Goal: Task Accomplishment & Management: Manage account settings

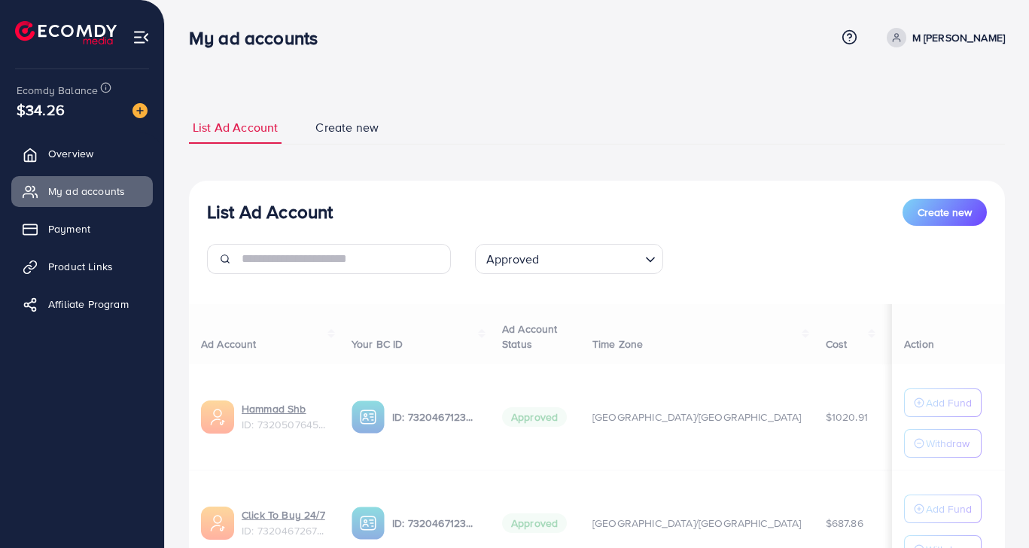
scroll to position [137, 0]
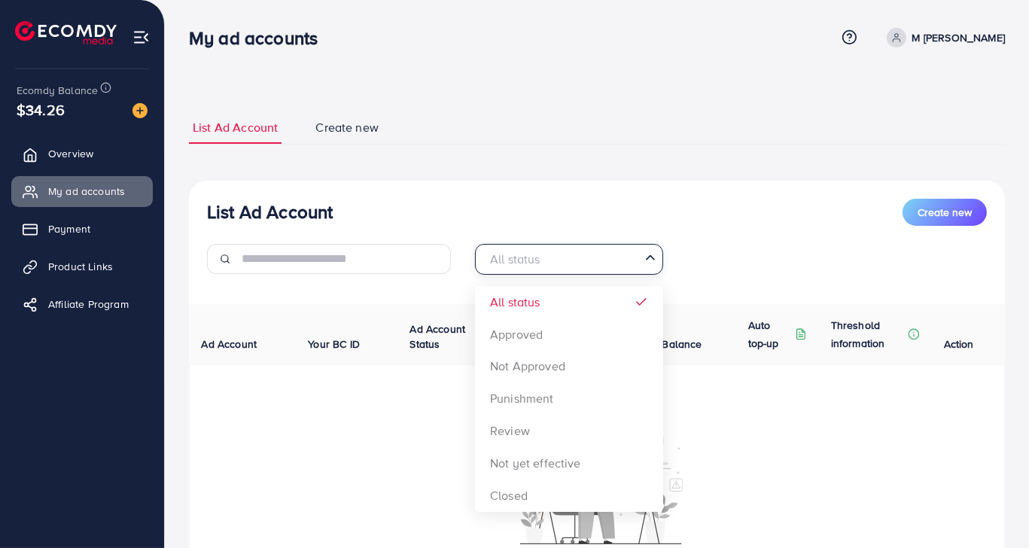
click at [500, 266] on div "All status" at bounding box center [560, 258] width 160 height 26
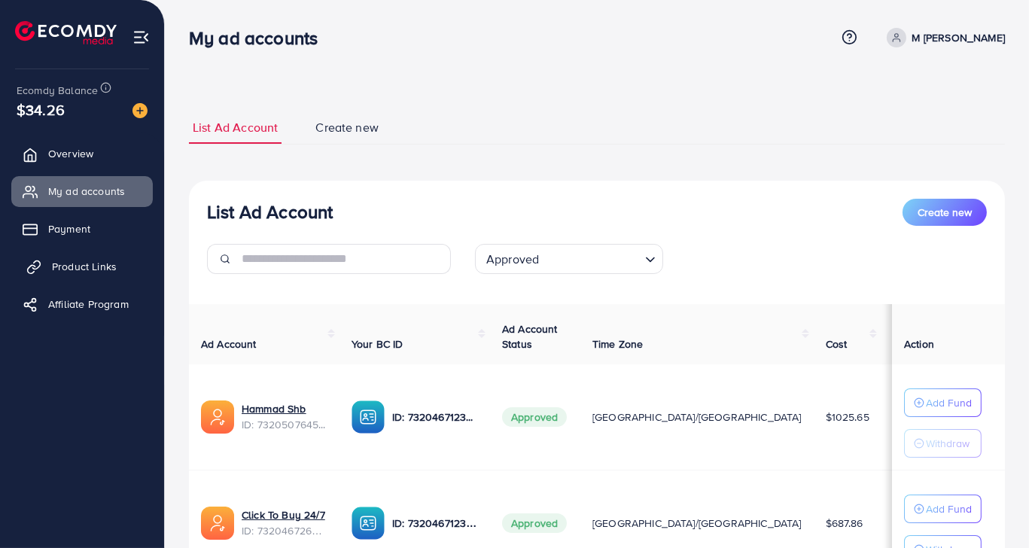
click at [106, 261] on span "Product Links" at bounding box center [84, 266] width 65 height 15
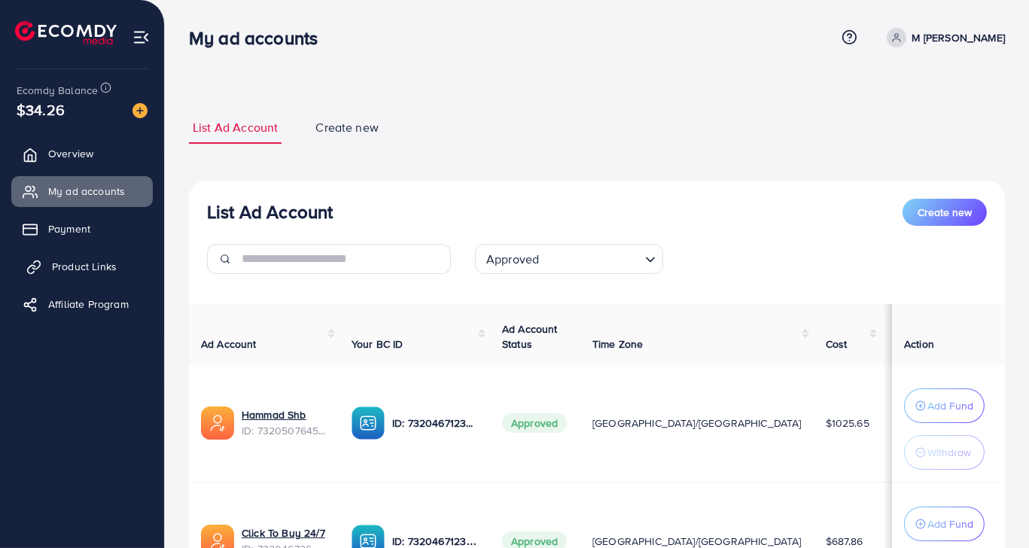
click at [106, 261] on span "Product Links" at bounding box center [84, 266] width 65 height 15
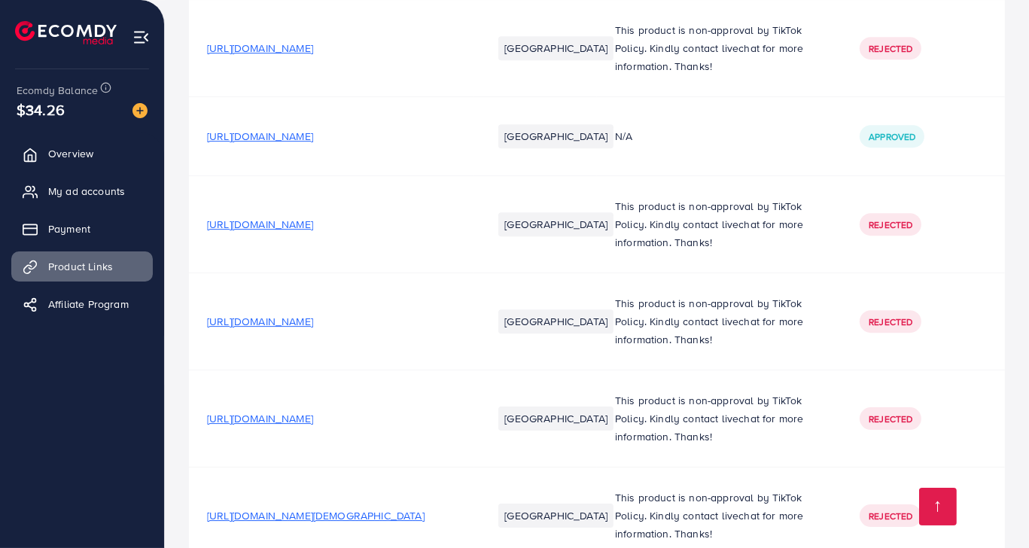
scroll to position [6346, 0]
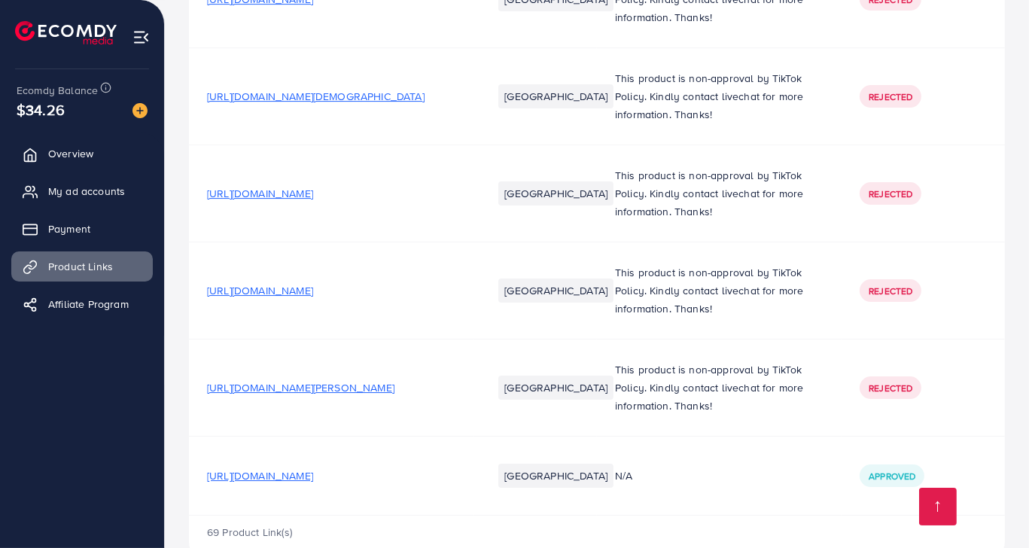
click at [313, 468] on span "https://1rze9u-eh.myshopify.com/collections/home-kitchen/products/open-door-no-…" at bounding box center [260, 475] width 106 height 15
click at [367, 380] on span "https://vvv2es-at.myshopify.com/products/3-pc-mason-jar-bags-food-nuts-candy-co…" at bounding box center [300, 387] width 187 height 15
click at [107, 194] on span "My ad accounts" at bounding box center [90, 191] width 77 height 15
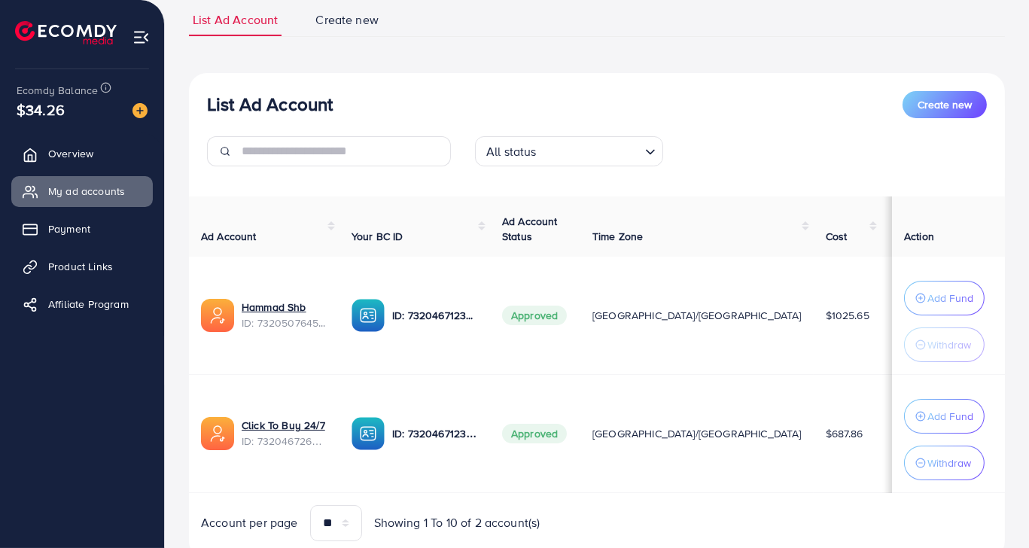
scroll to position [162, 0]
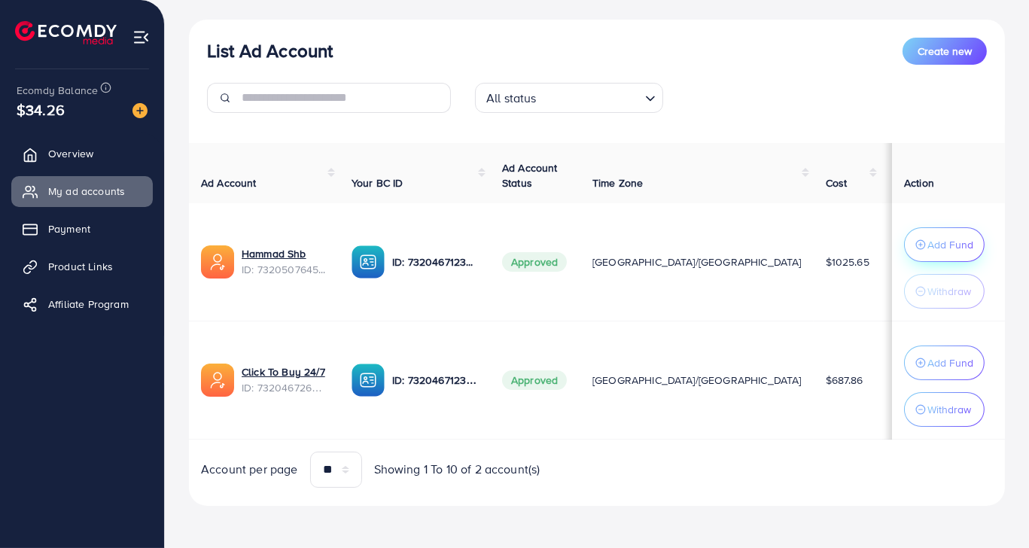
click at [944, 243] on p "Add Fund" at bounding box center [950, 245] width 46 height 18
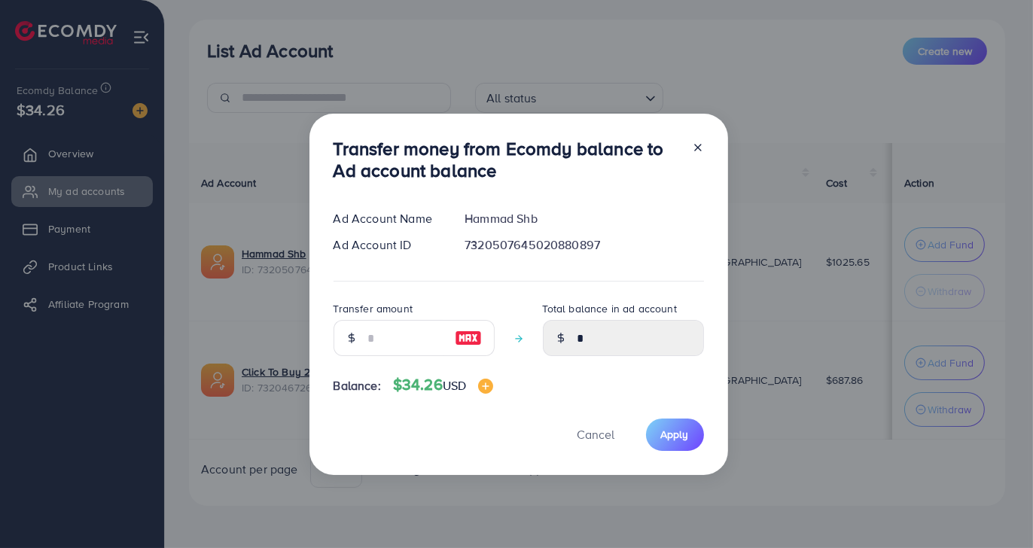
click at [466, 336] on img at bounding box center [468, 338] width 27 height 18
type input "**"
type input "*****"
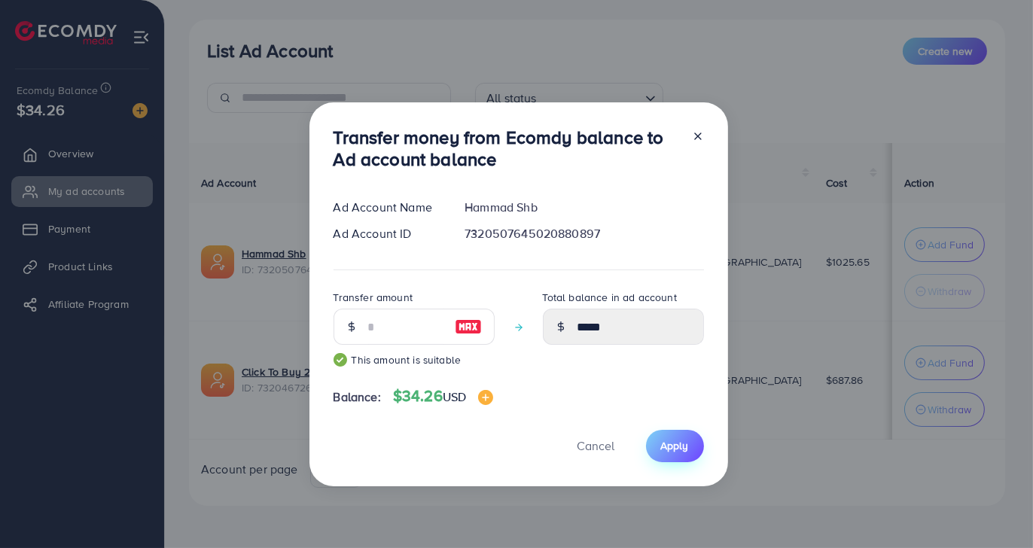
click at [668, 450] on span "Apply" at bounding box center [675, 445] width 28 height 15
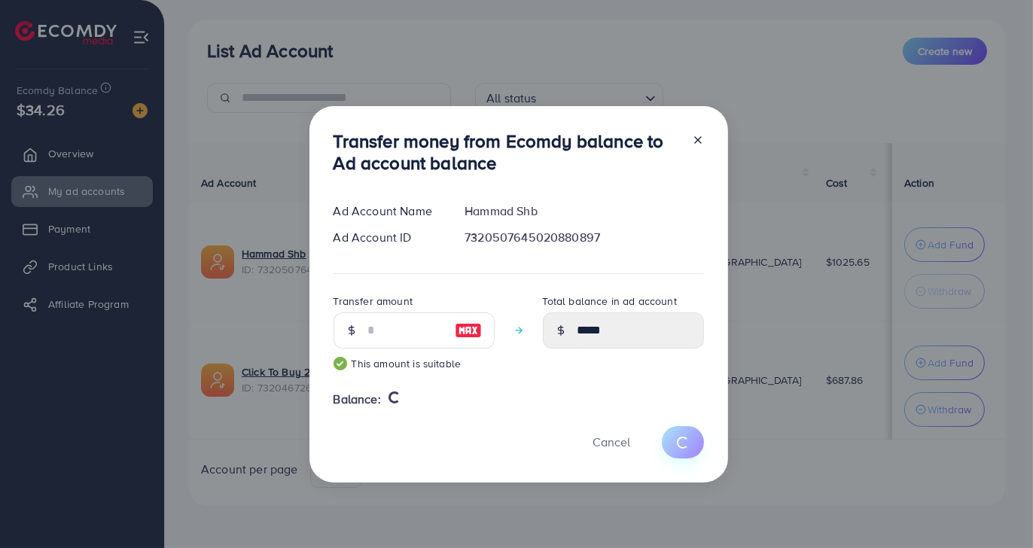
type input "*"
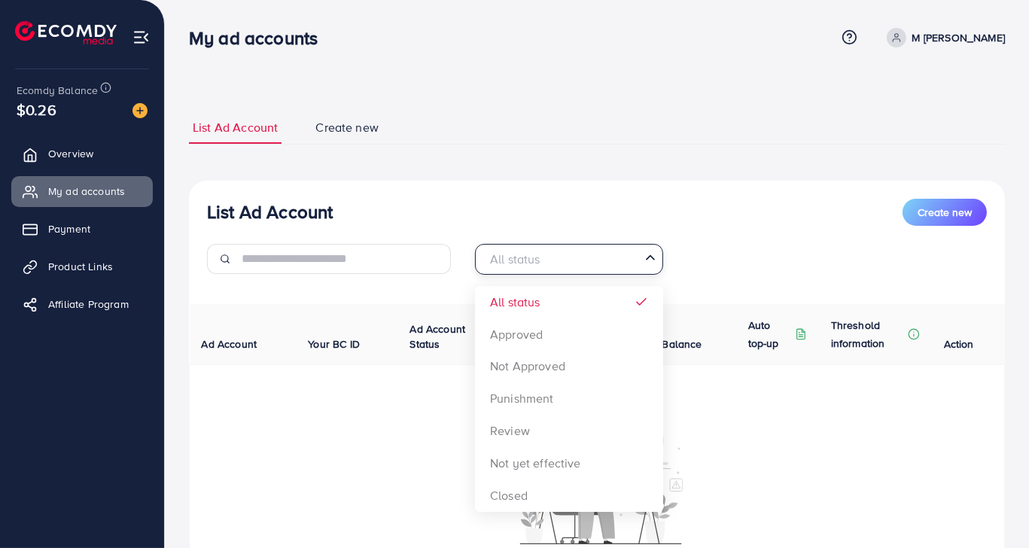
click at [551, 263] on input "Search for option" at bounding box center [560, 259] width 157 height 23
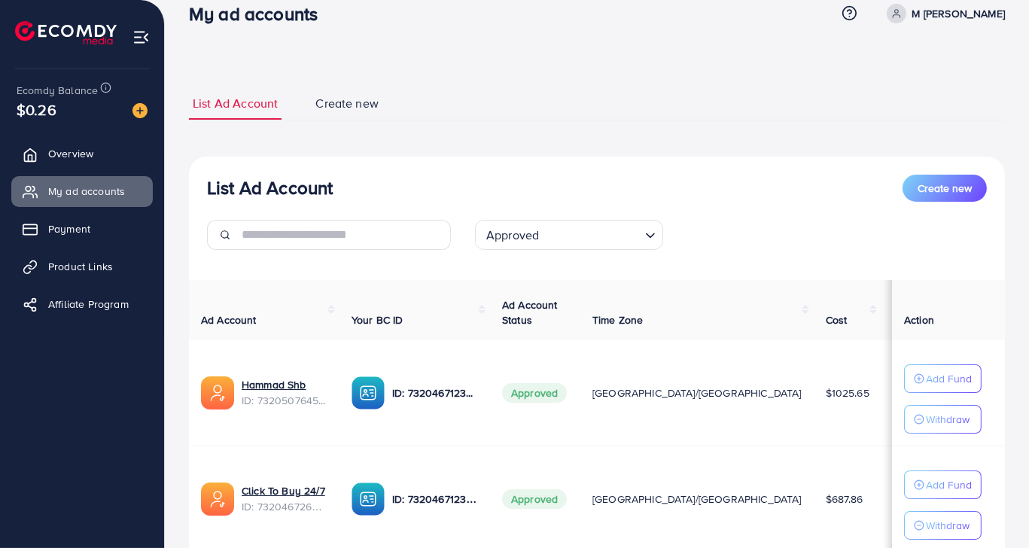
scroll to position [18, 0]
